Goal: Task Accomplishment & Management: Manage account settings

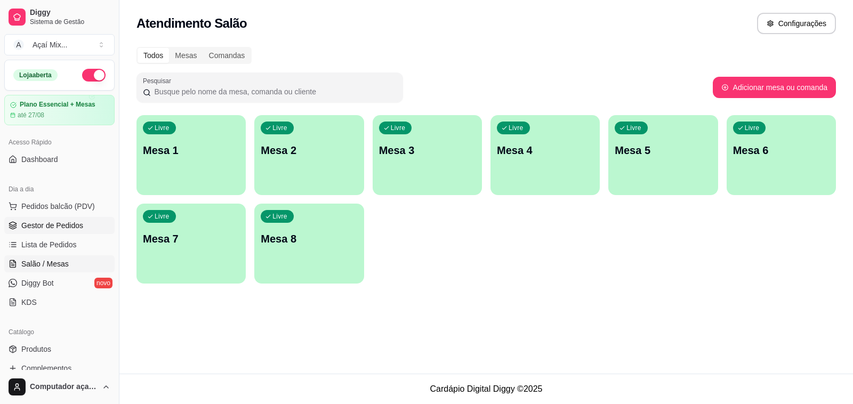
click at [63, 225] on span "Gestor de Pedidos" at bounding box center [52, 225] width 62 height 11
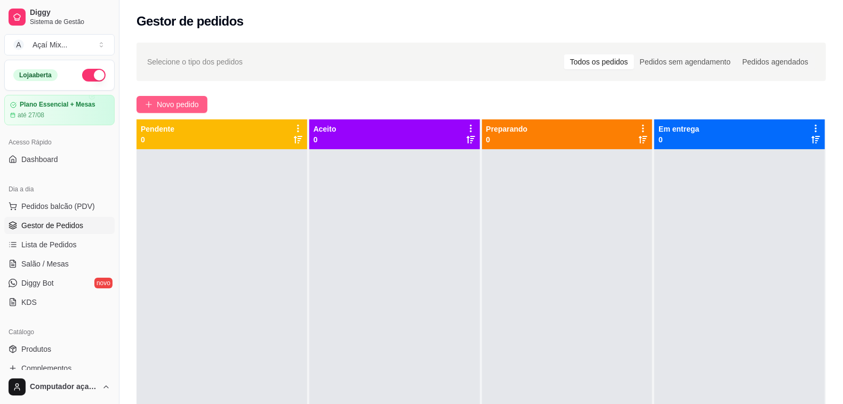
click at [198, 105] on span "Novo pedido" at bounding box center [178, 105] width 42 height 12
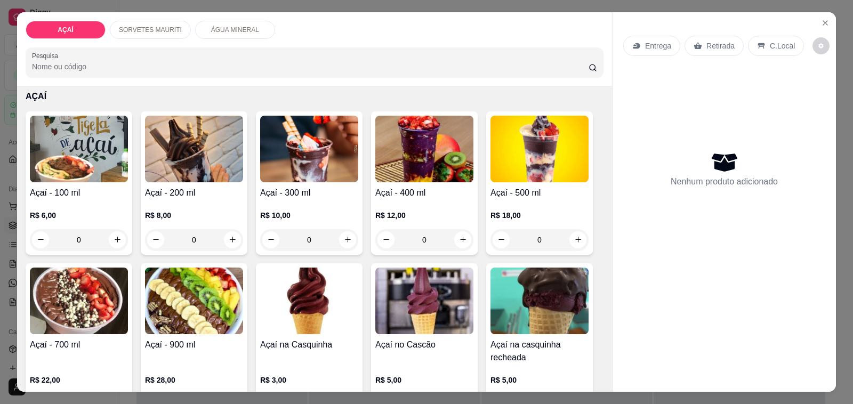
scroll to position [67, 0]
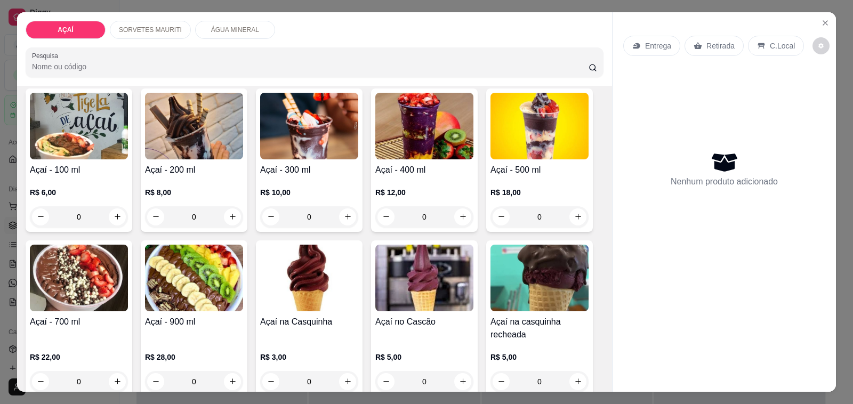
click at [572, 208] on div "0" at bounding box center [539, 216] width 98 height 21
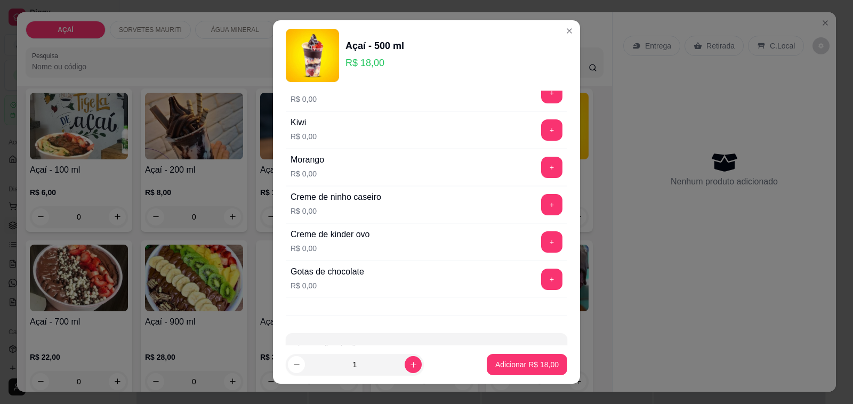
scroll to position [1441, 0]
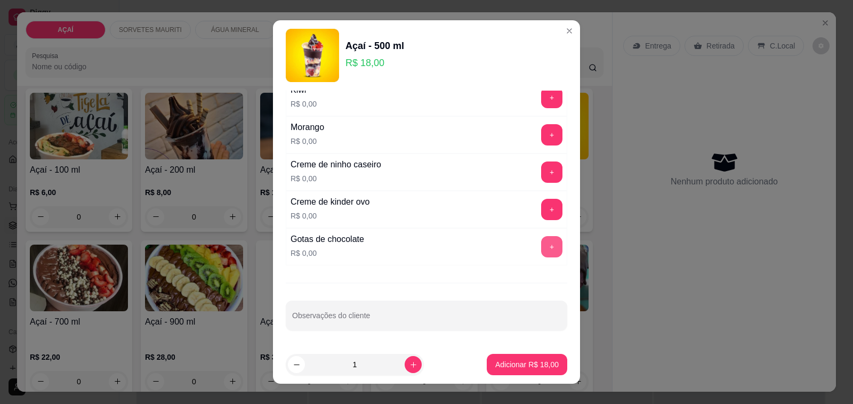
click at [541, 244] on button "+" at bounding box center [551, 246] width 21 height 21
click at [541, 251] on button "+" at bounding box center [551, 246] width 21 height 21
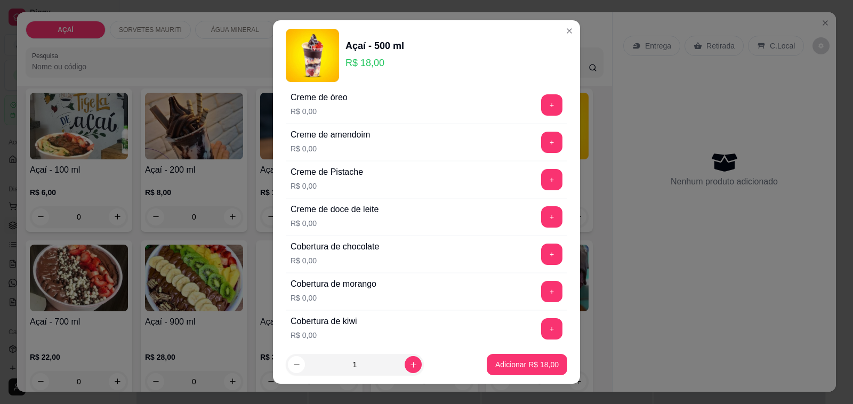
scroll to position [375, 0]
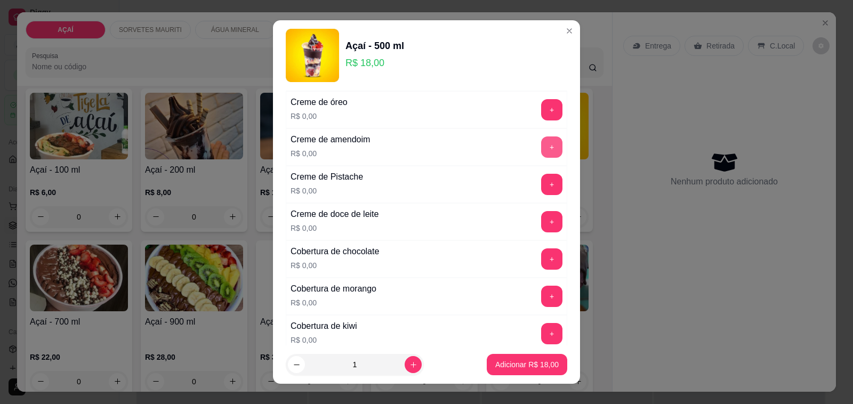
click at [541, 150] on button "+" at bounding box center [551, 146] width 21 height 21
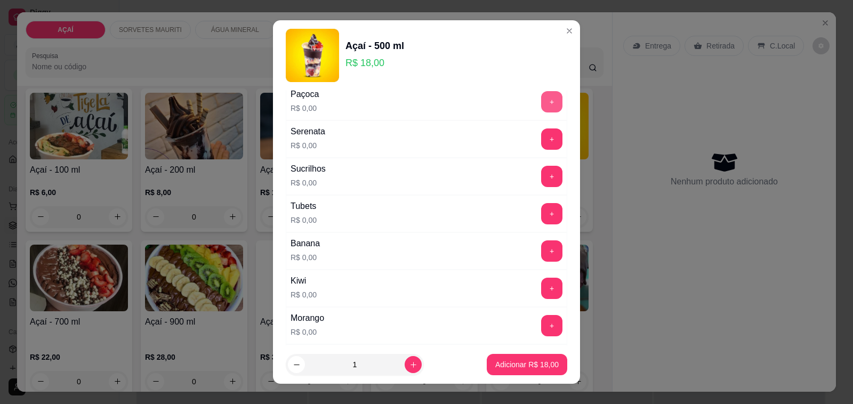
click at [541, 104] on button "+" at bounding box center [551, 101] width 21 height 21
click at [513, 363] on p "Adicionar R$ 18,00" at bounding box center [526, 364] width 63 height 11
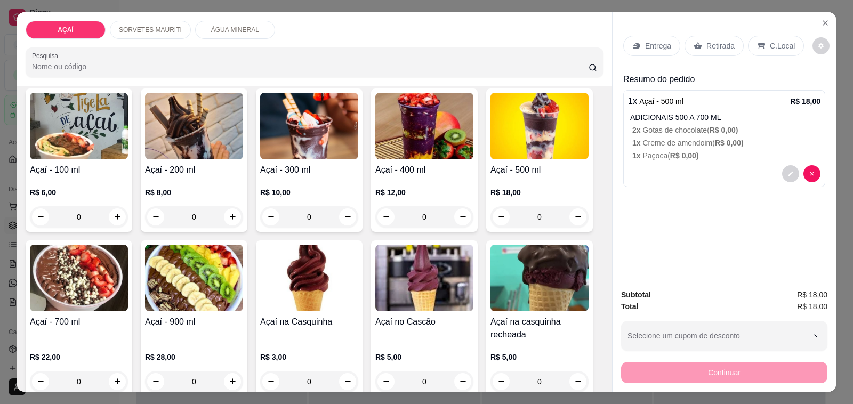
click at [647, 41] on p "Entrega" at bounding box center [658, 46] width 26 height 11
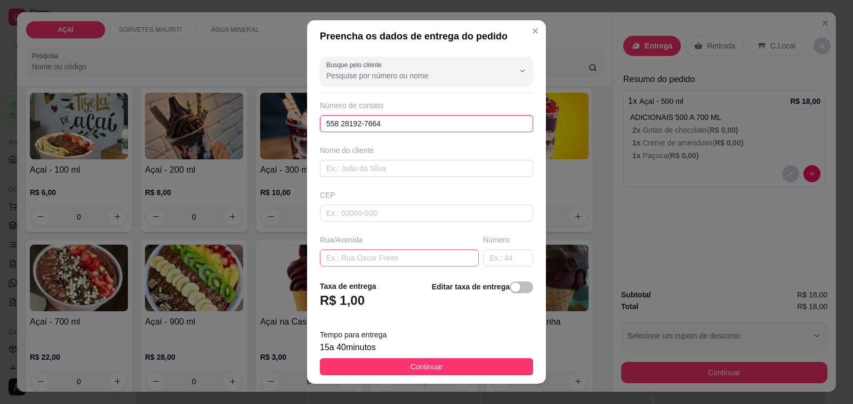
type input "558 28192-7664"
click at [389, 259] on input "text" at bounding box center [399, 257] width 159 height 17
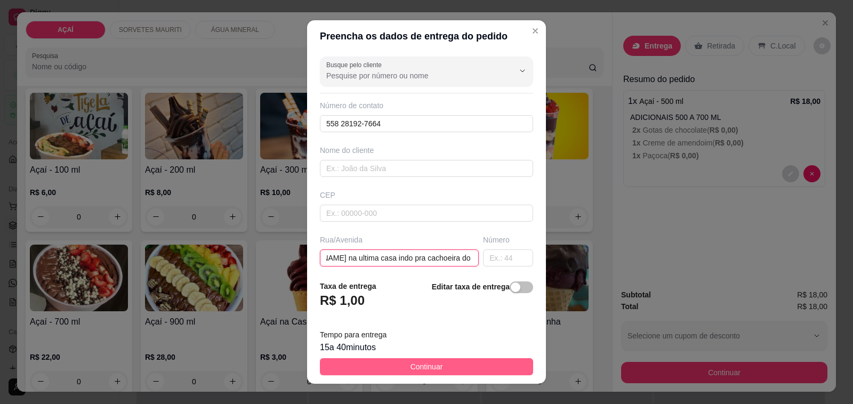
type input "casa de vitoria de [PERSON_NAME] na ultima casa indo pra cachoeira do lado dire…"
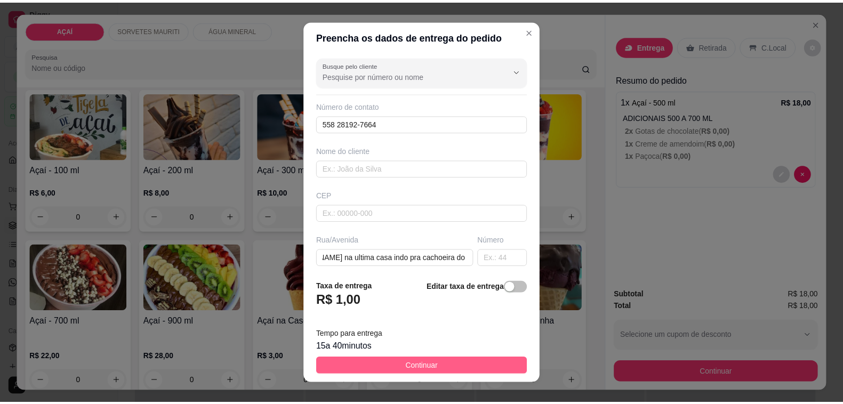
scroll to position [0, 0]
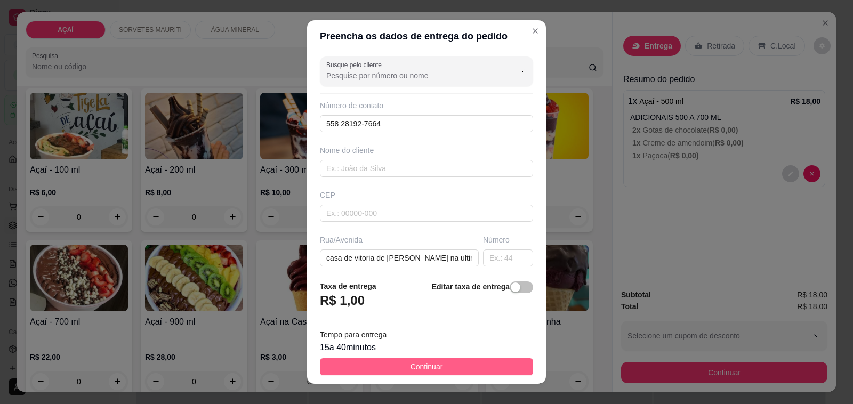
click at [440, 364] on button "Continuar" at bounding box center [426, 366] width 213 height 17
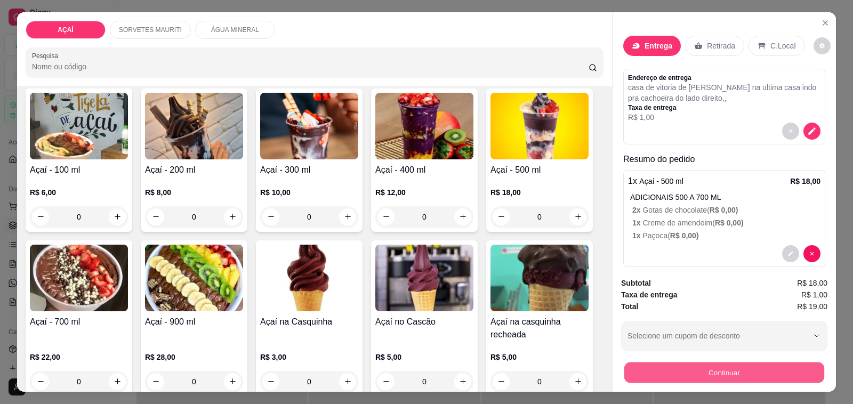
click at [674, 373] on button "Continuar" at bounding box center [724, 373] width 200 height 21
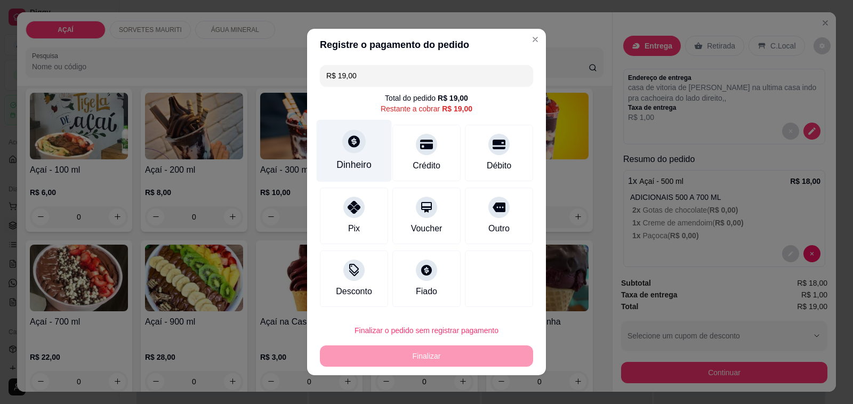
click at [337, 168] on div "Dinheiro" at bounding box center [353, 165] width 35 height 14
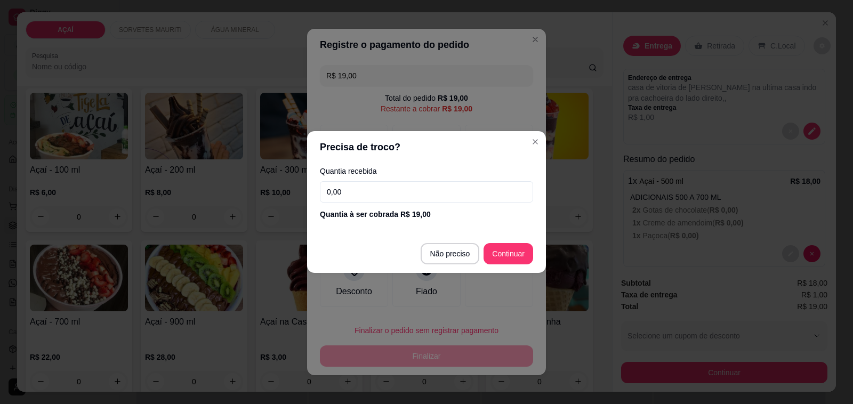
click at [353, 196] on input "0,00" at bounding box center [426, 191] width 213 height 21
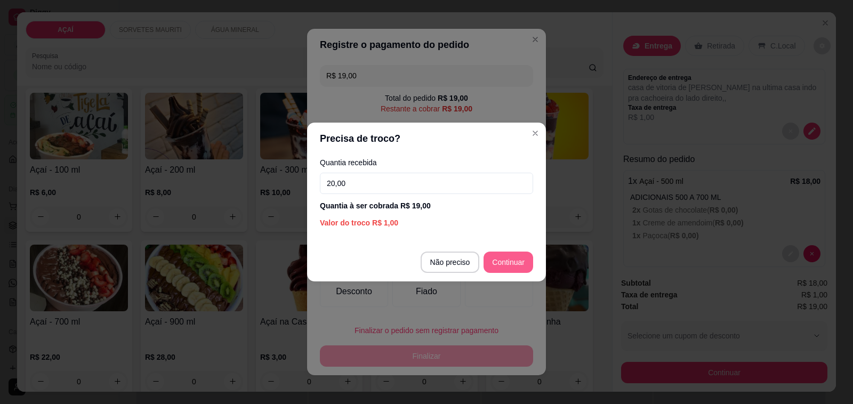
type input "20,00"
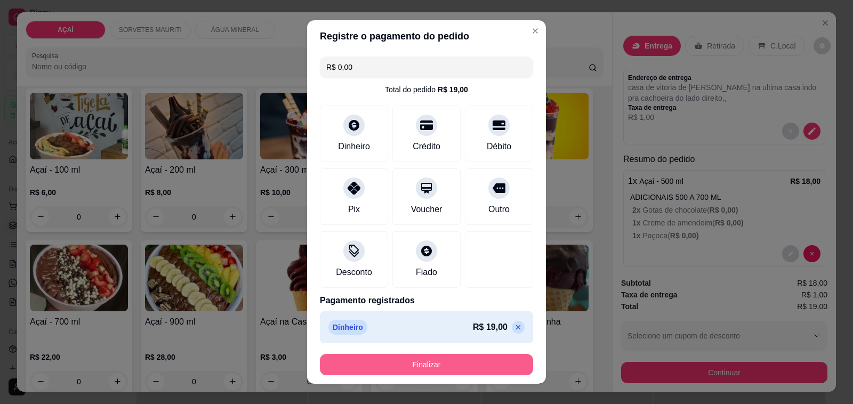
click at [485, 360] on button "Finalizar" at bounding box center [426, 364] width 213 height 21
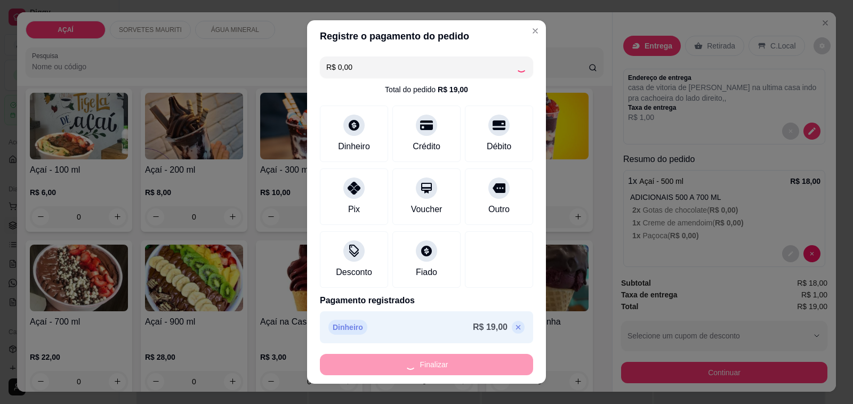
type input "-R$ 19,00"
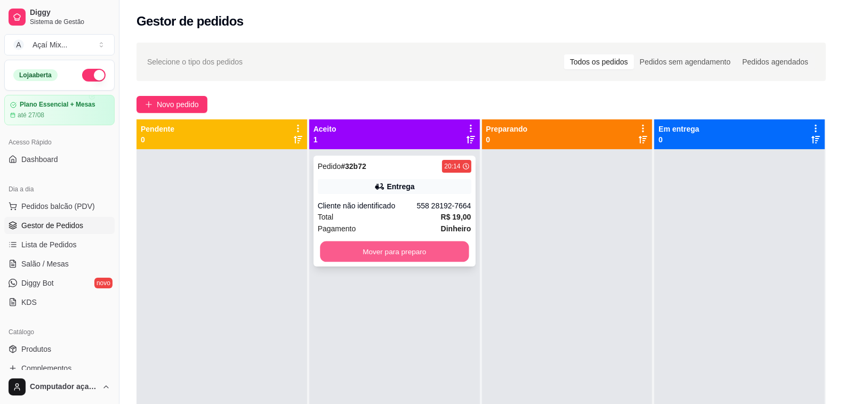
click at [413, 244] on button "Mover para preparo" at bounding box center [394, 252] width 149 height 21
